Goal: Information Seeking & Learning: Learn about a topic

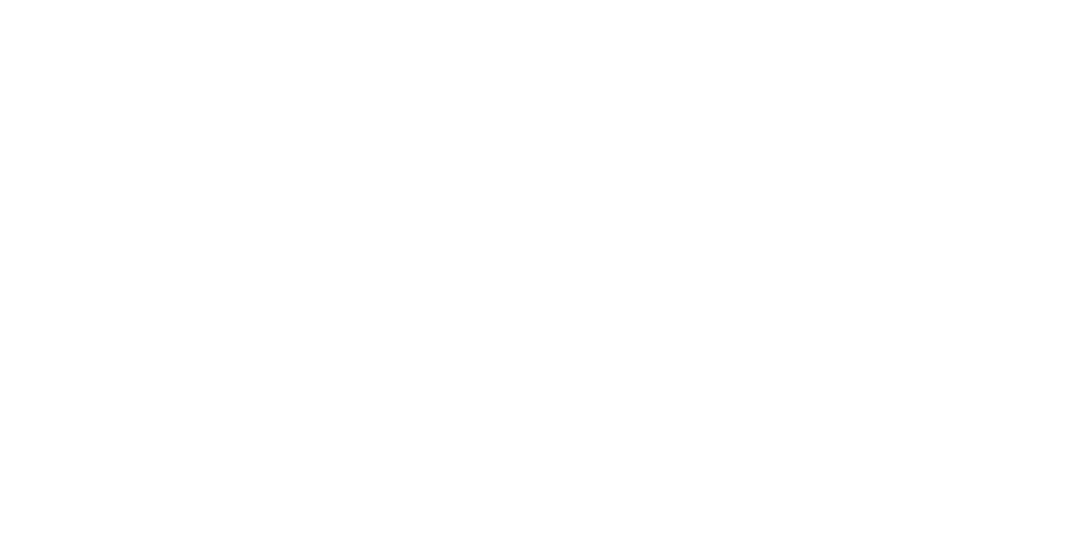
select select ""en""
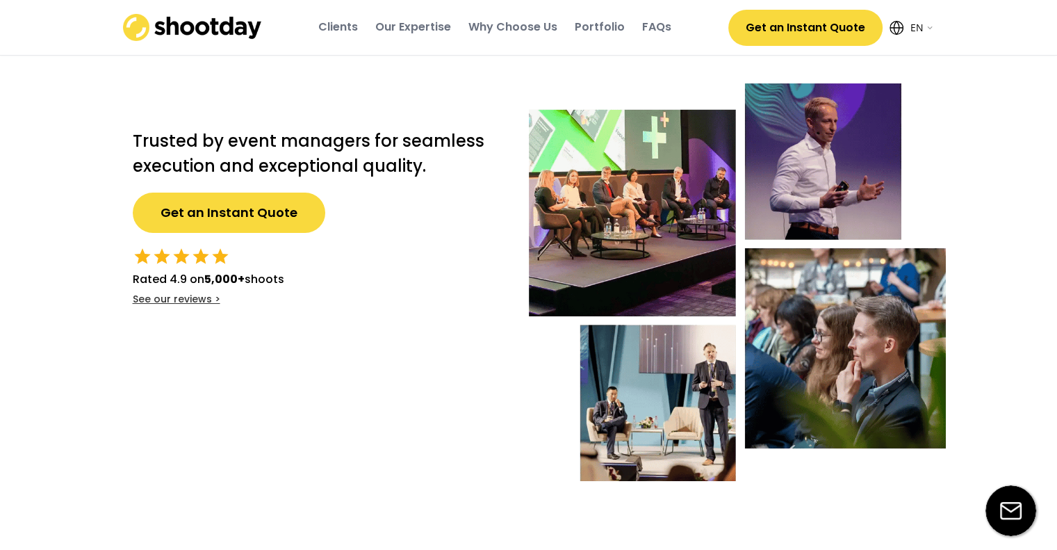
click at [508, 28] on div "Why Choose Us" at bounding box center [512, 26] width 89 height 15
click at [549, 28] on div "Why Choose Us" at bounding box center [512, 26] width 89 height 15
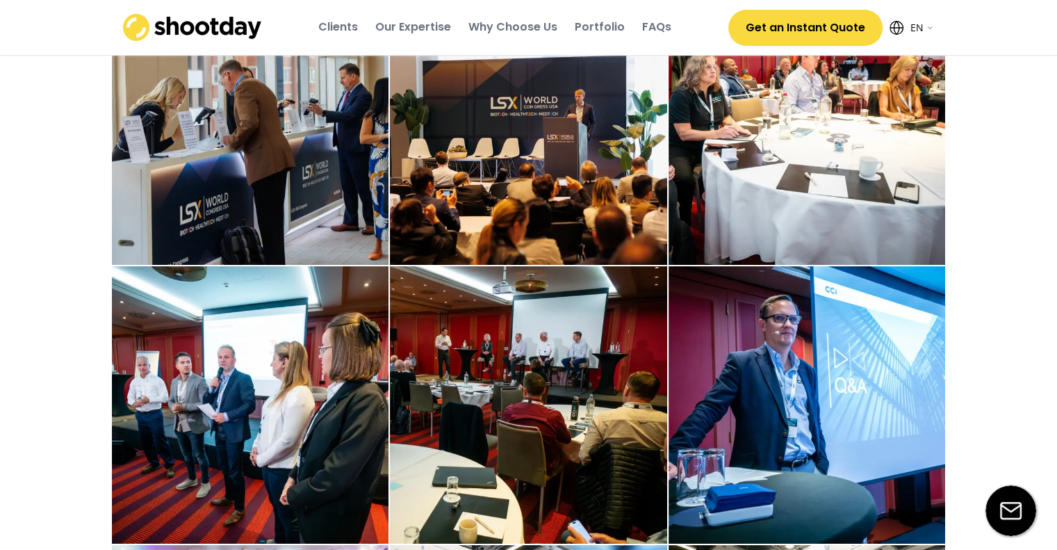
scroll to position [3406, 0]
